Goal: Task Accomplishment & Management: Manage account settings

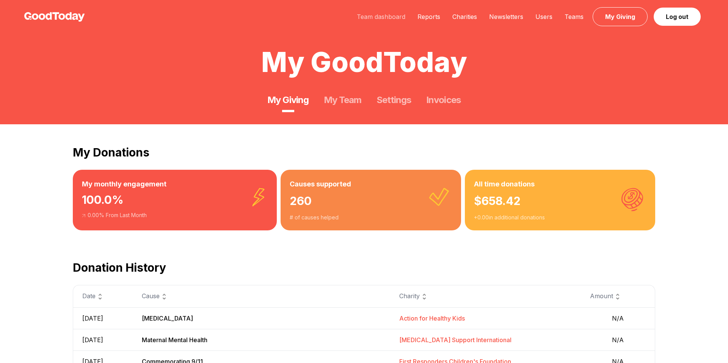
click at [395, 14] on link "Team dashboard" at bounding box center [381, 17] width 61 height 8
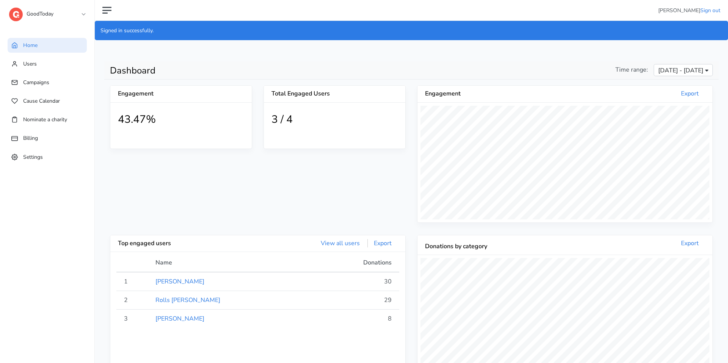
scroll to position [139, 295]
click at [80, 18] on link "GoodToday" at bounding box center [47, 12] width 76 height 14
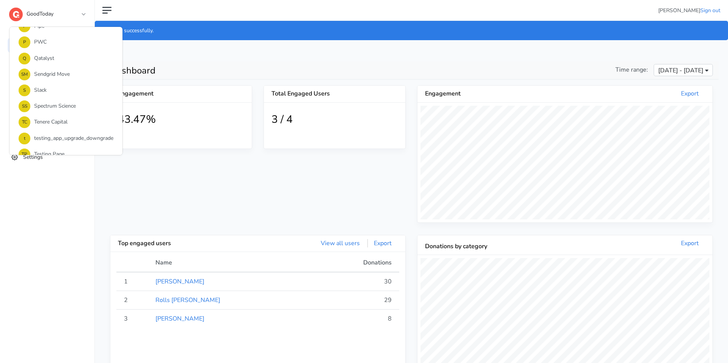
scroll to position [489, 0]
click at [54, 86] on link "S Slack" at bounding box center [65, 92] width 113 height 16
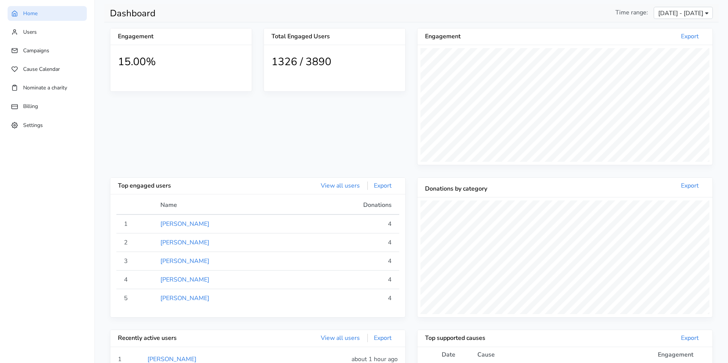
scroll to position [63, 0]
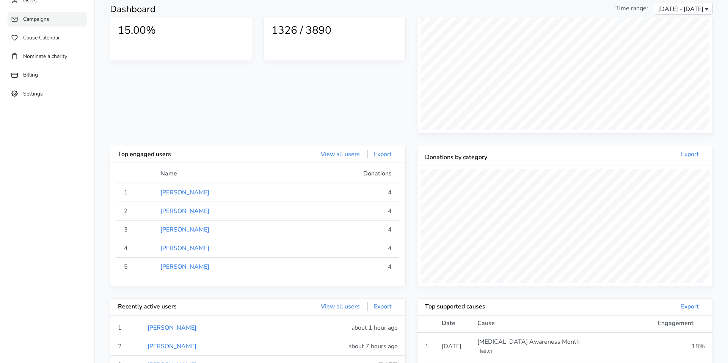
click at [52, 24] on link "Campaigns" at bounding box center [47, 19] width 79 height 15
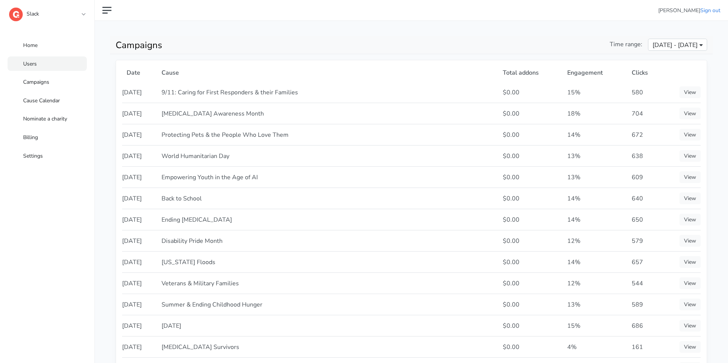
click at [59, 61] on link "Users" at bounding box center [47, 63] width 79 height 15
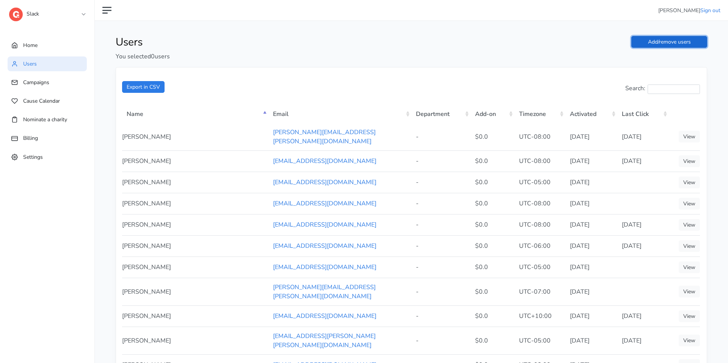
click at [668, 43] on link "Add/remove users" at bounding box center [669, 42] width 76 height 12
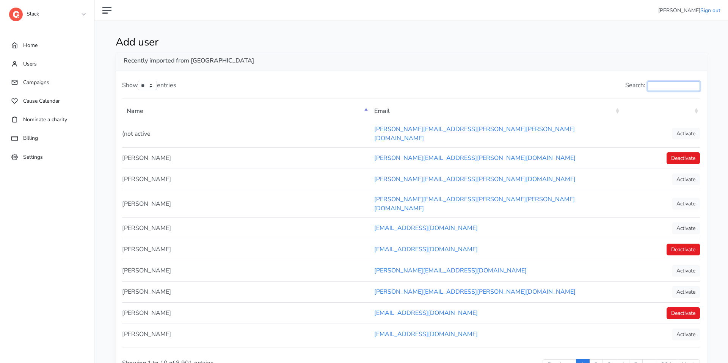
click at [660, 85] on input "Search:" at bounding box center [673, 85] width 52 height 9
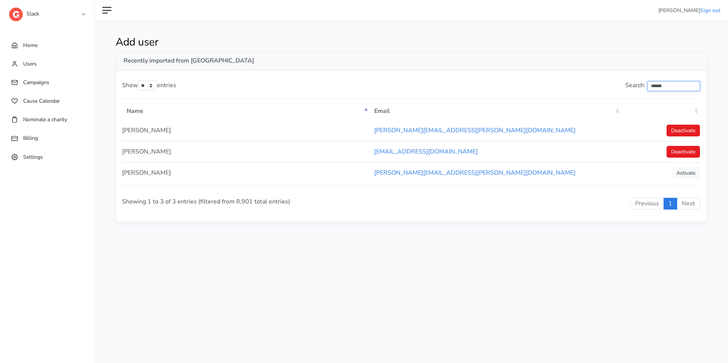
type input "******"
click at [33, 82] on span "Campaigns" at bounding box center [36, 82] width 26 height 7
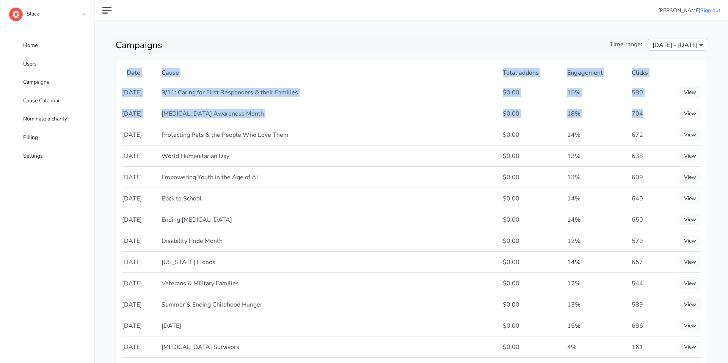
drag, startPoint x: 634, startPoint y: 114, endPoint x: 121, endPoint y: 92, distance: 513.3
click at [121, 92] on div "Date Cause Total addons Engagement Clicks [DATE] 9/11: Caring for First Respond…" at bounding box center [411, 358] width 591 height 597
drag, startPoint x: 123, startPoint y: 95, endPoint x: 631, endPoint y: 121, distance: 508.6
click at [631, 121] on tbody "[DATE] 9/11: Caring for First Responders & their Families $0.00 15% 580 View [D…" at bounding box center [411, 368] width 578 height 573
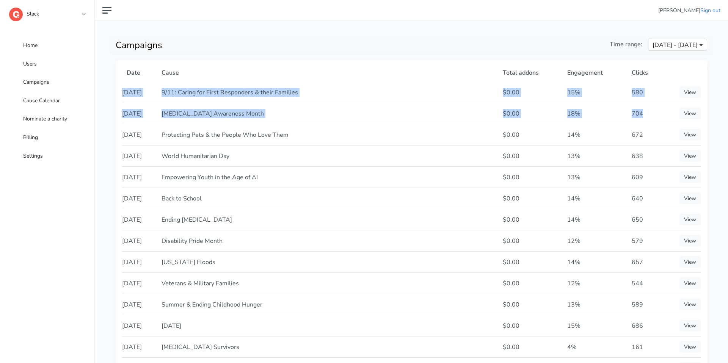
copy tbody "[DATE] 9/11: Caring for First Responders & their Families $0.00 15% 580 View [D…"
click at [82, 14] on link "Slack" at bounding box center [47, 12] width 76 height 14
click at [83, 14] on link "Slack" at bounding box center [47, 12] width 76 height 14
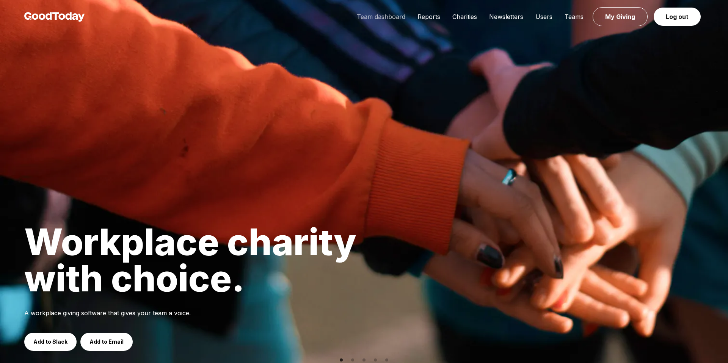
click at [401, 19] on link "Team dashboard" at bounding box center [381, 17] width 61 height 8
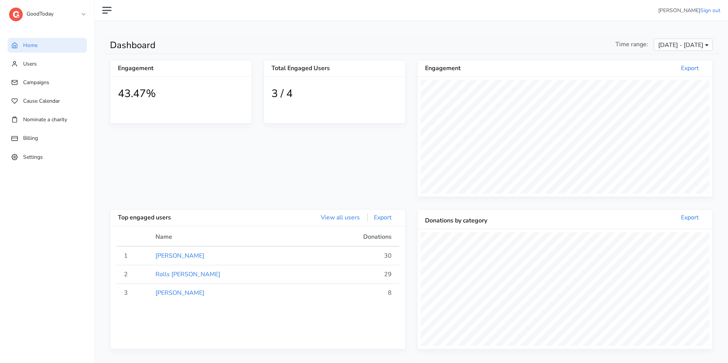
scroll to position [139, 295]
click at [87, 15] on div "GoodToday 1 1SE a alma B BCG B BeanieSpace B Bollin C Chariot C Confetti C Conn…" at bounding box center [54, 15] width 91 height 30
click at [83, 15] on link "GoodToday" at bounding box center [47, 12] width 76 height 14
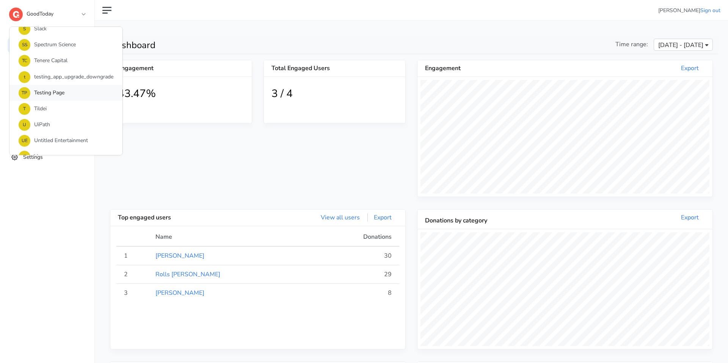
scroll to position [559, 0]
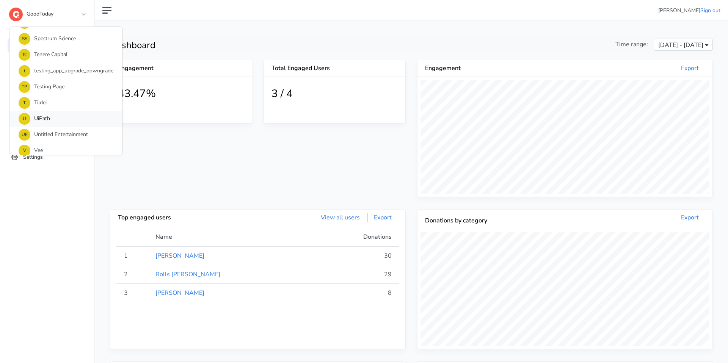
click at [43, 114] on link "U UiPath" at bounding box center [65, 119] width 113 height 16
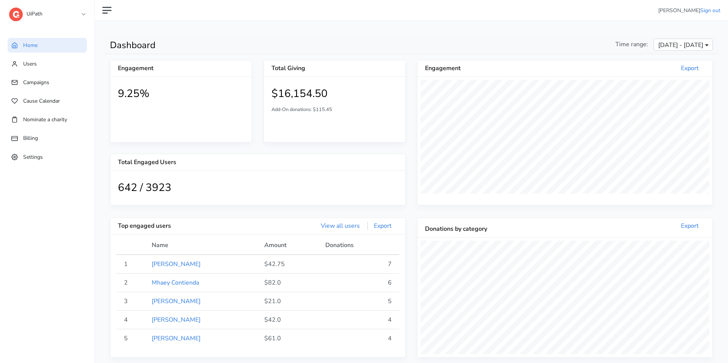
scroll to position [139, 295]
click at [38, 68] on link "Users" at bounding box center [47, 63] width 79 height 15
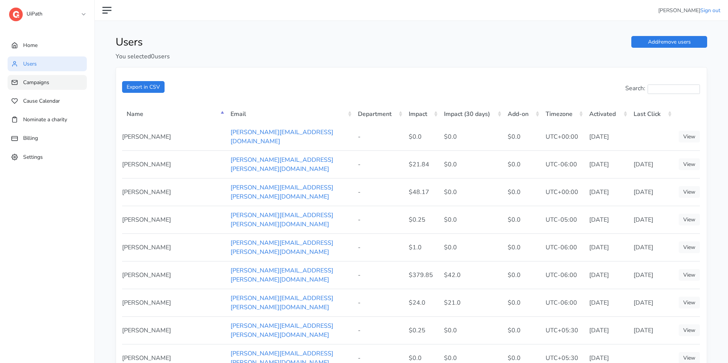
click at [39, 79] on span "Campaigns" at bounding box center [36, 82] width 26 height 7
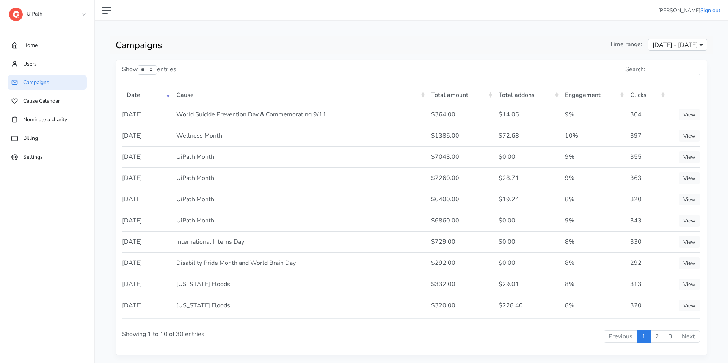
drag, startPoint x: 642, startPoint y: 136, endPoint x: 152, endPoint y: 119, distance: 490.4
click at [152, 119] on tbody "2025-09-09 World Suicide Prevention Day & Commemorating 9/11 $364.00 $14.06 9% …" at bounding box center [411, 210] width 578 height 212
click at [161, 125] on td "2025-09-02" at bounding box center [147, 135] width 50 height 21
drag, startPoint x: 124, startPoint y: 114, endPoint x: 121, endPoint y: 115, distance: 3.8
click at [121, 115] on div "Show ** ** ** *** entries Search: Date Cause Total amount Total addons Engageme…" at bounding box center [411, 207] width 591 height 295
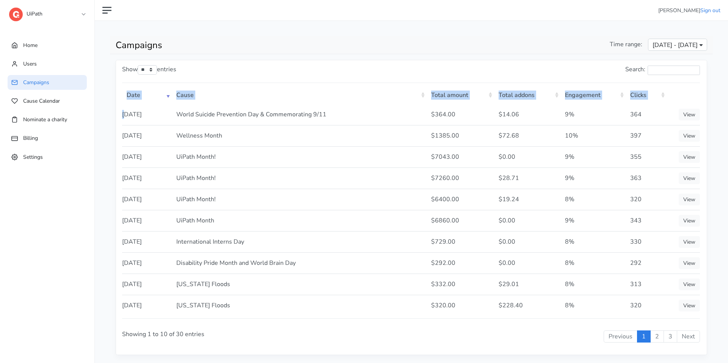
click at [121, 115] on div "Show ** ** ** *** entries Search: Date Cause Total amount Total addons Engageme…" at bounding box center [411, 207] width 591 height 295
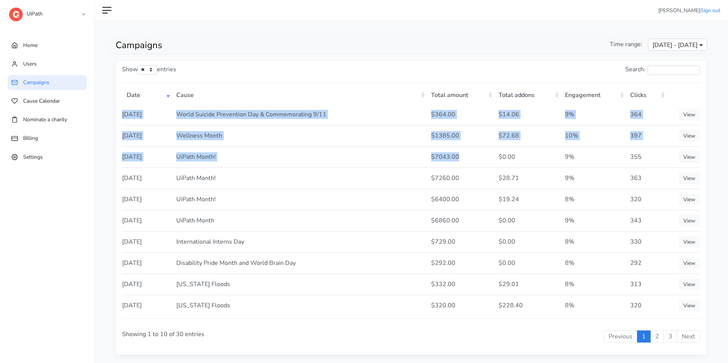
drag, startPoint x: 122, startPoint y: 114, endPoint x: 468, endPoint y: 158, distance: 348.8
click at [468, 158] on tbody "2025-09-09 World Suicide Prevention Day & Commemorating 9/11 $364.00 $14.06 9% …" at bounding box center [411, 210] width 578 height 212
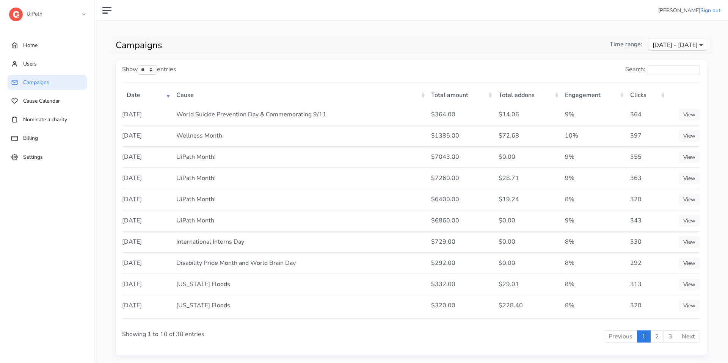
click at [357, 108] on td "World Suicide Prevention Day & Commemorating 9/11" at bounding box center [299, 114] width 255 height 21
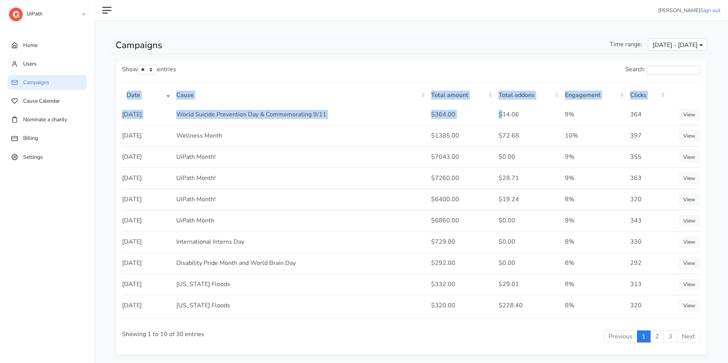
drag, startPoint x: 121, startPoint y: 114, endPoint x: 504, endPoint y: 110, distance: 382.5
click at [504, 110] on div "Show ** ** ** *** entries Search: Date Cause Total amount Total addons Engageme…" at bounding box center [411, 207] width 591 height 295
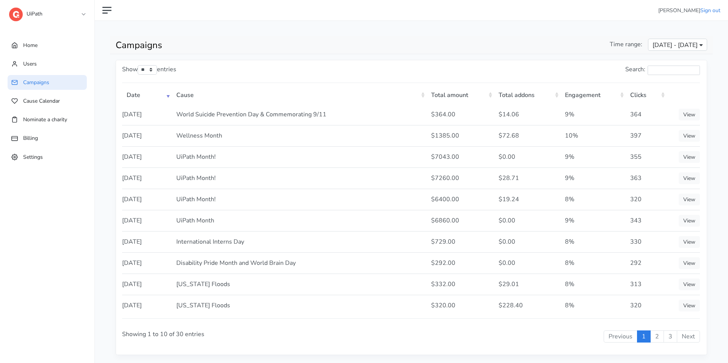
click at [645, 133] on td "397" at bounding box center [645, 135] width 41 height 21
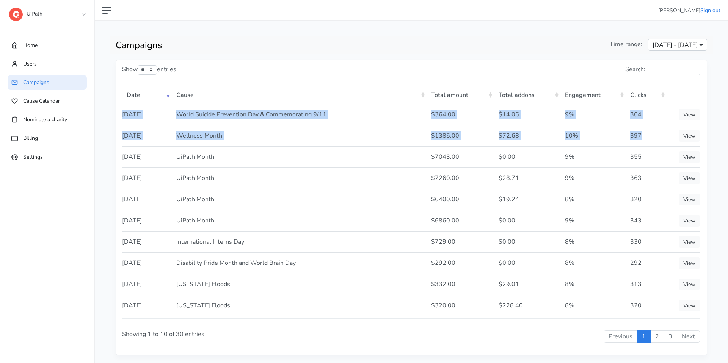
drag, startPoint x: 645, startPoint y: 133, endPoint x: 123, endPoint y: 117, distance: 521.8
click at [123, 117] on tbody "2025-09-09 World Suicide Prevention Day & Commemorating 9/11 $364.00 $14.06 9% …" at bounding box center [411, 210] width 578 height 212
copy tbody "2025-09-09 World Suicide Prevention Day & Commemorating 9/11 $364.00 $14.06 9% …"
click at [258, 120] on td "World Suicide Prevention Day & Commemorating 9/11" at bounding box center [299, 114] width 255 height 21
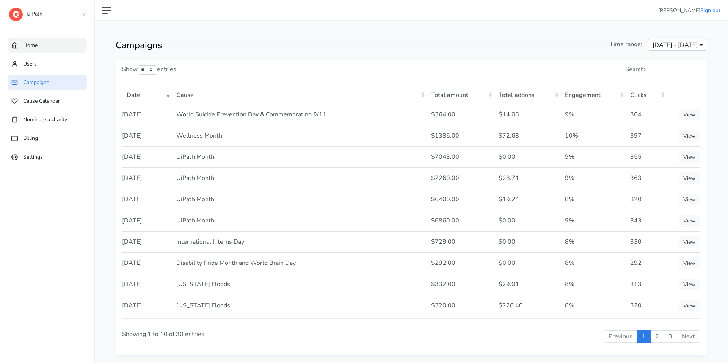
click at [63, 51] on link "Home" at bounding box center [47, 45] width 79 height 15
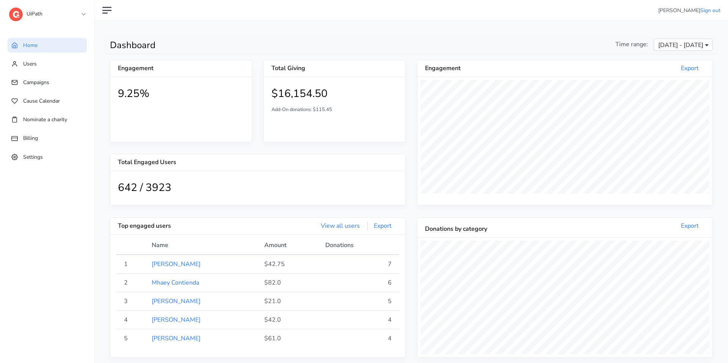
click at [82, 13] on link "UiPath" at bounding box center [47, 12] width 76 height 14
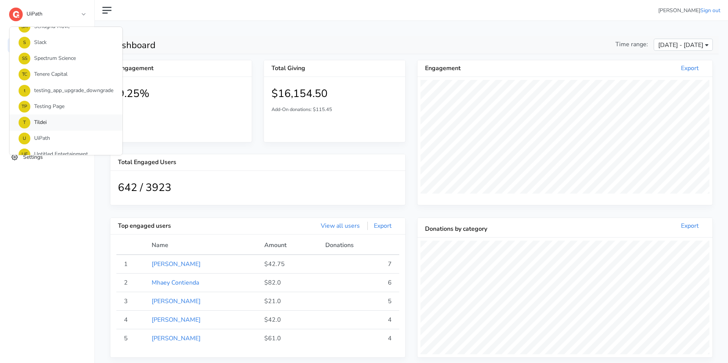
scroll to position [533, 0]
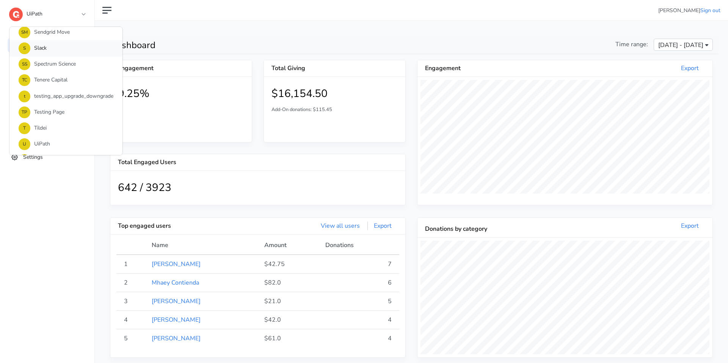
click at [58, 45] on link "S Slack" at bounding box center [65, 48] width 113 height 16
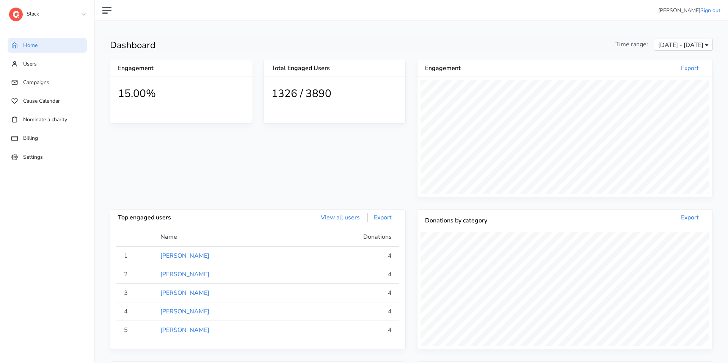
scroll to position [139, 295]
click at [30, 65] on span "Users" at bounding box center [30, 63] width 14 height 7
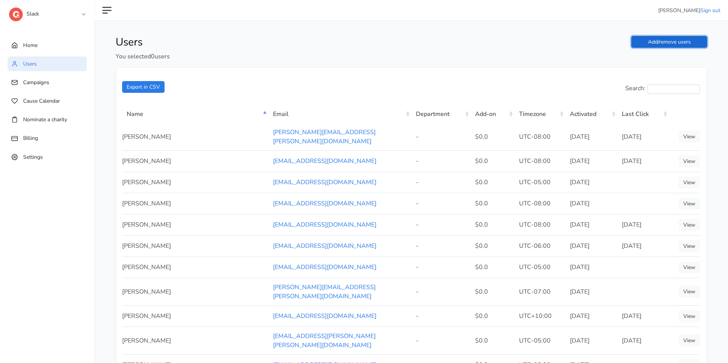
click at [664, 44] on link "Add/remove users" at bounding box center [669, 42] width 76 height 12
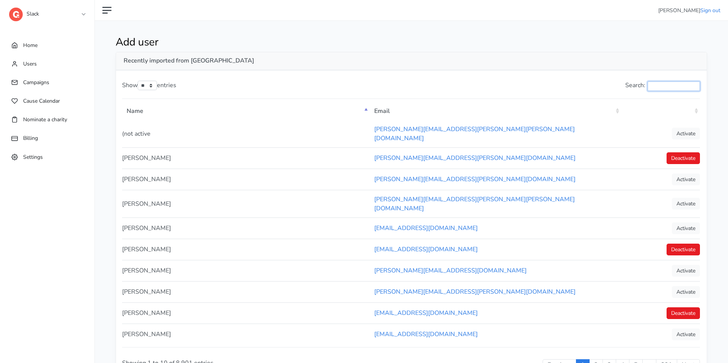
click at [658, 88] on input "Search:" at bounding box center [673, 85] width 52 height 9
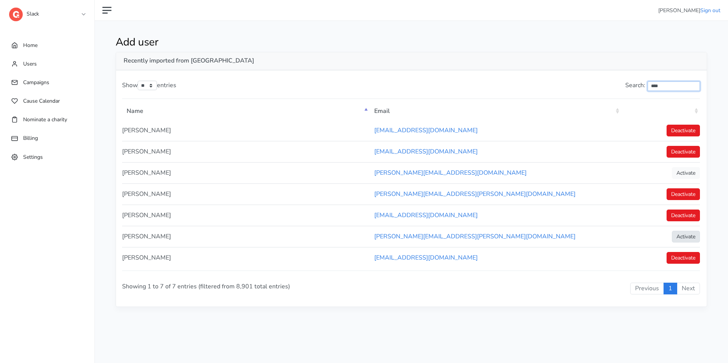
type input "****"
click at [686, 237] on link "Activate" at bounding box center [686, 237] width 28 height 12
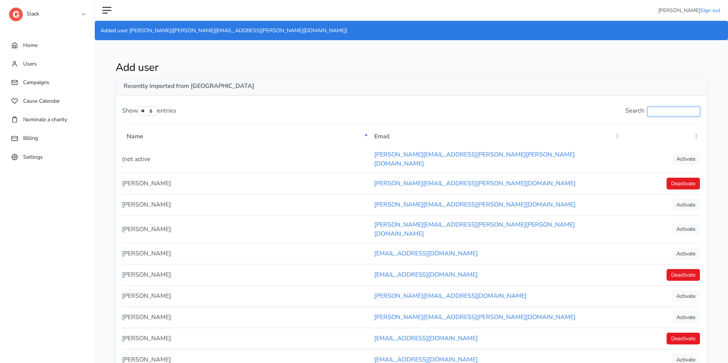
click at [657, 111] on input "Search:" at bounding box center [673, 111] width 52 height 9
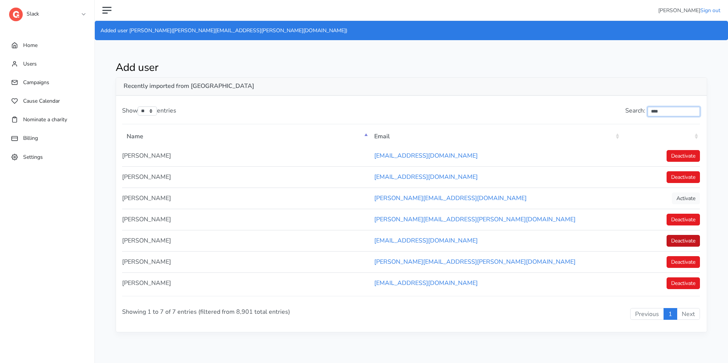
type input "****"
click at [675, 243] on link "Deactivate" at bounding box center [682, 241] width 33 height 12
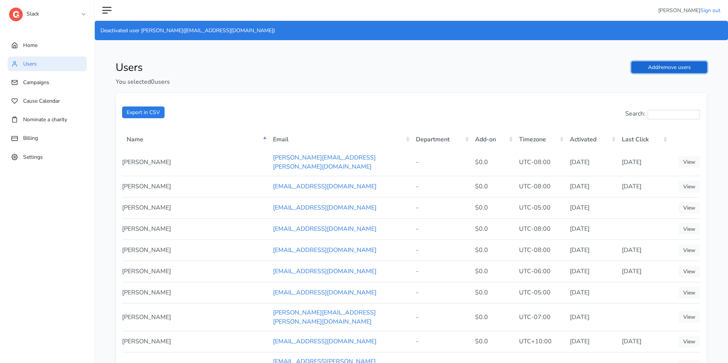
click at [665, 69] on link "Add/remove users" at bounding box center [669, 67] width 76 height 12
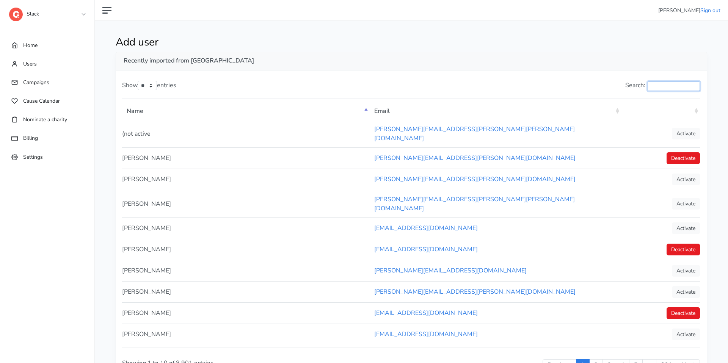
click at [653, 82] on input "Search:" at bounding box center [673, 85] width 52 height 9
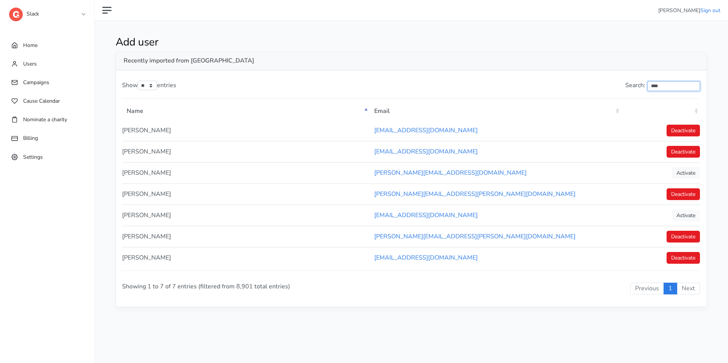
type input "****"
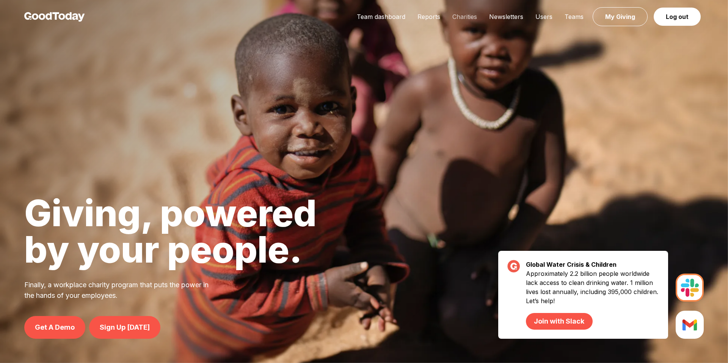
click at [476, 14] on link "Charities" at bounding box center [464, 17] width 37 height 8
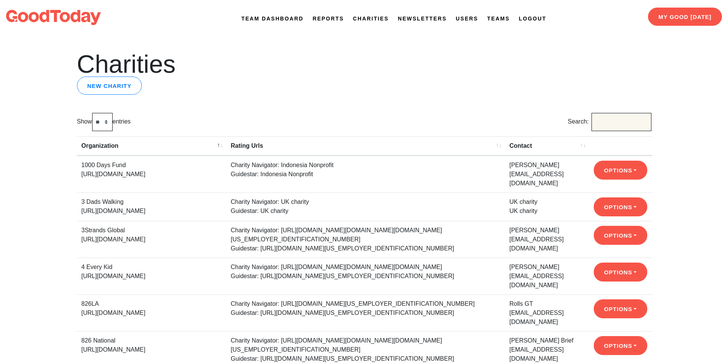
click at [627, 127] on input "Search:" at bounding box center [621, 122] width 60 height 18
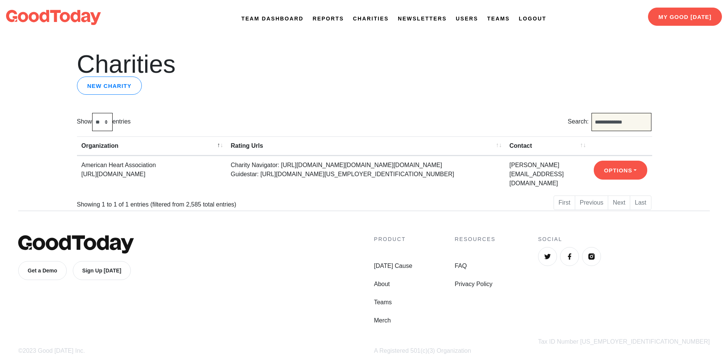
type input "**********"
